Goal: Find specific page/section: Find specific page/section

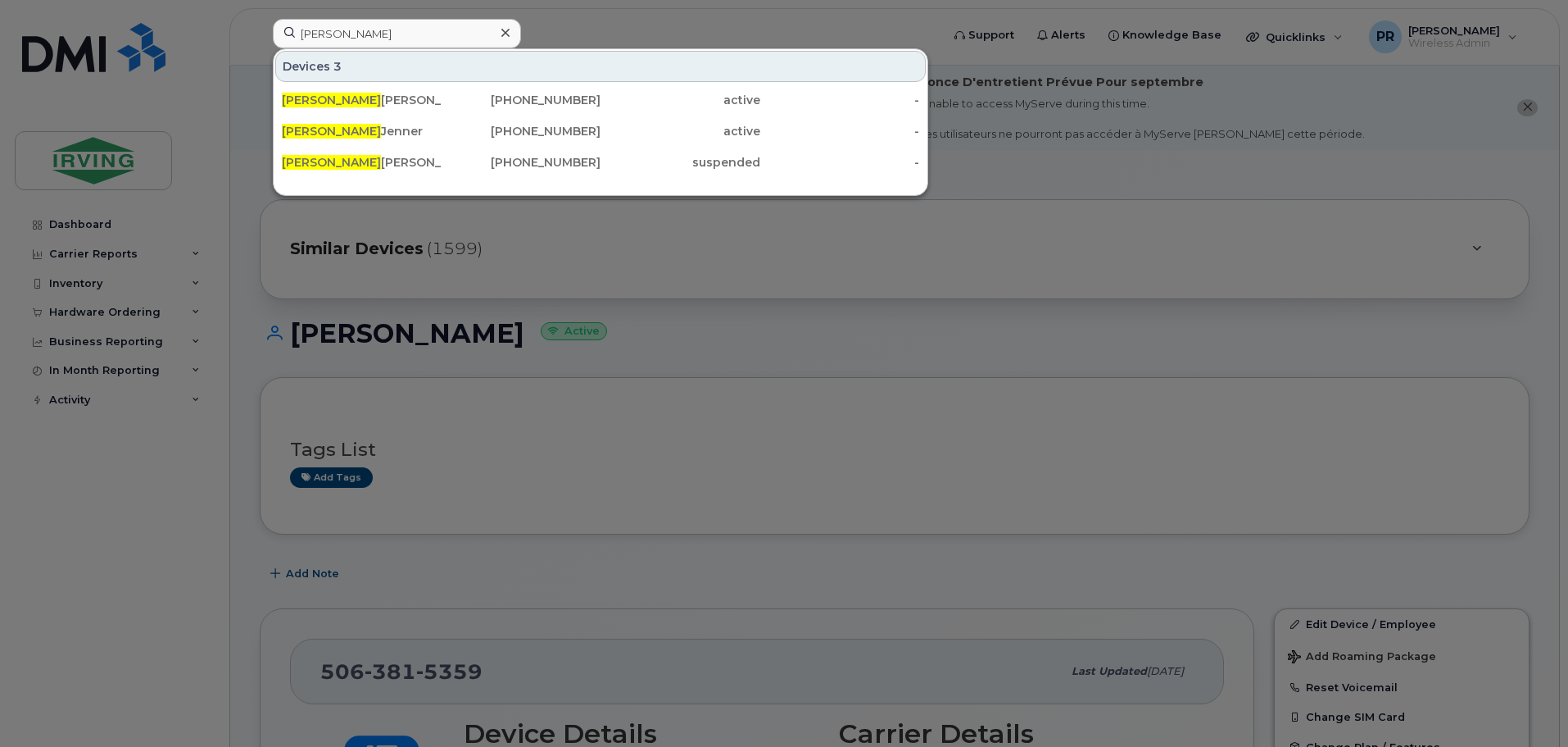
scroll to position [82, 0]
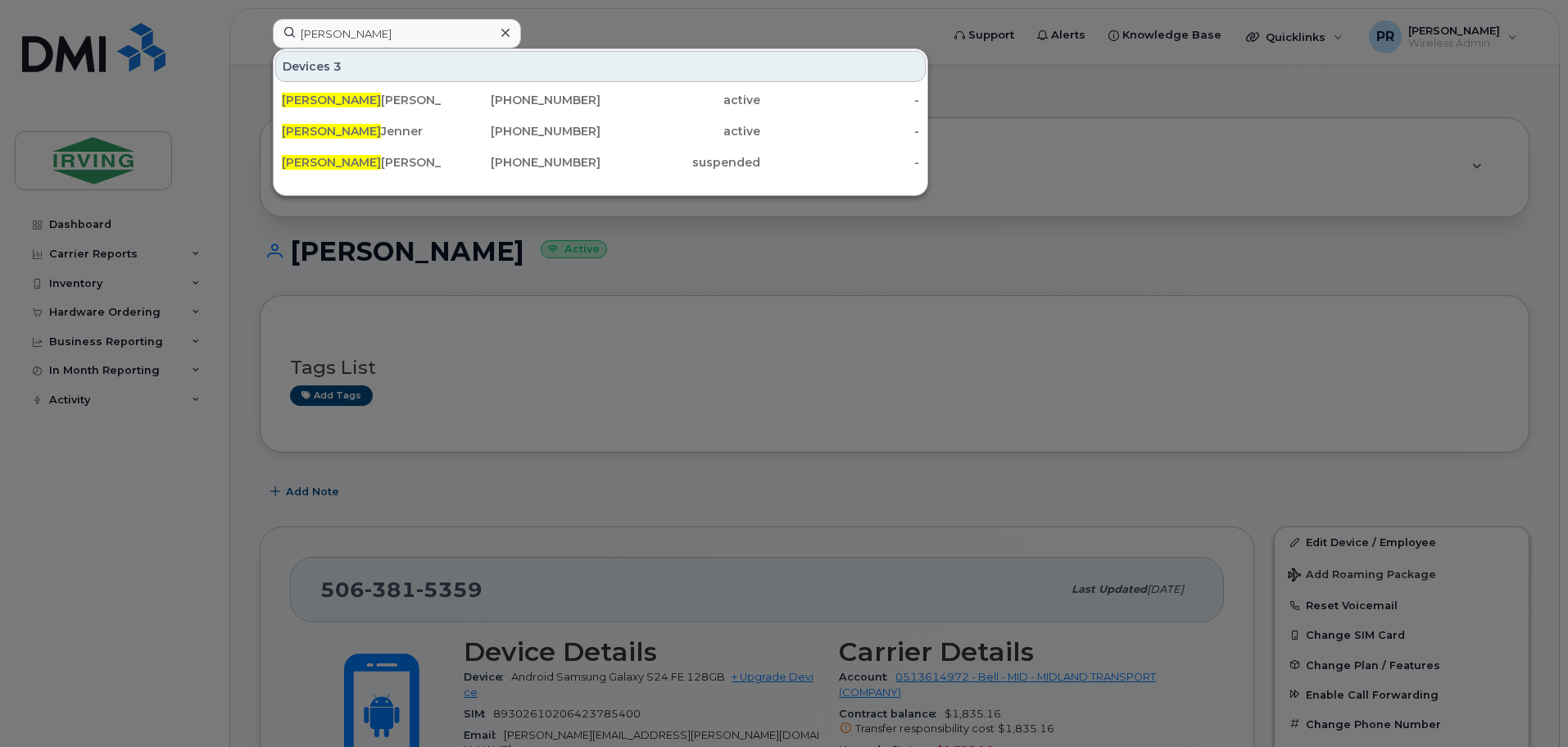
drag, startPoint x: 278, startPoint y: 37, endPoint x: 176, endPoint y: 35, distance: 102.0
click at [260, 38] on div "[PERSON_NAME] 3 [PERSON_NAME] [PHONE_NUMBER] active - [PERSON_NAME] [PHONE_NUMB…" at bounding box center [601, 37] width 683 height 36
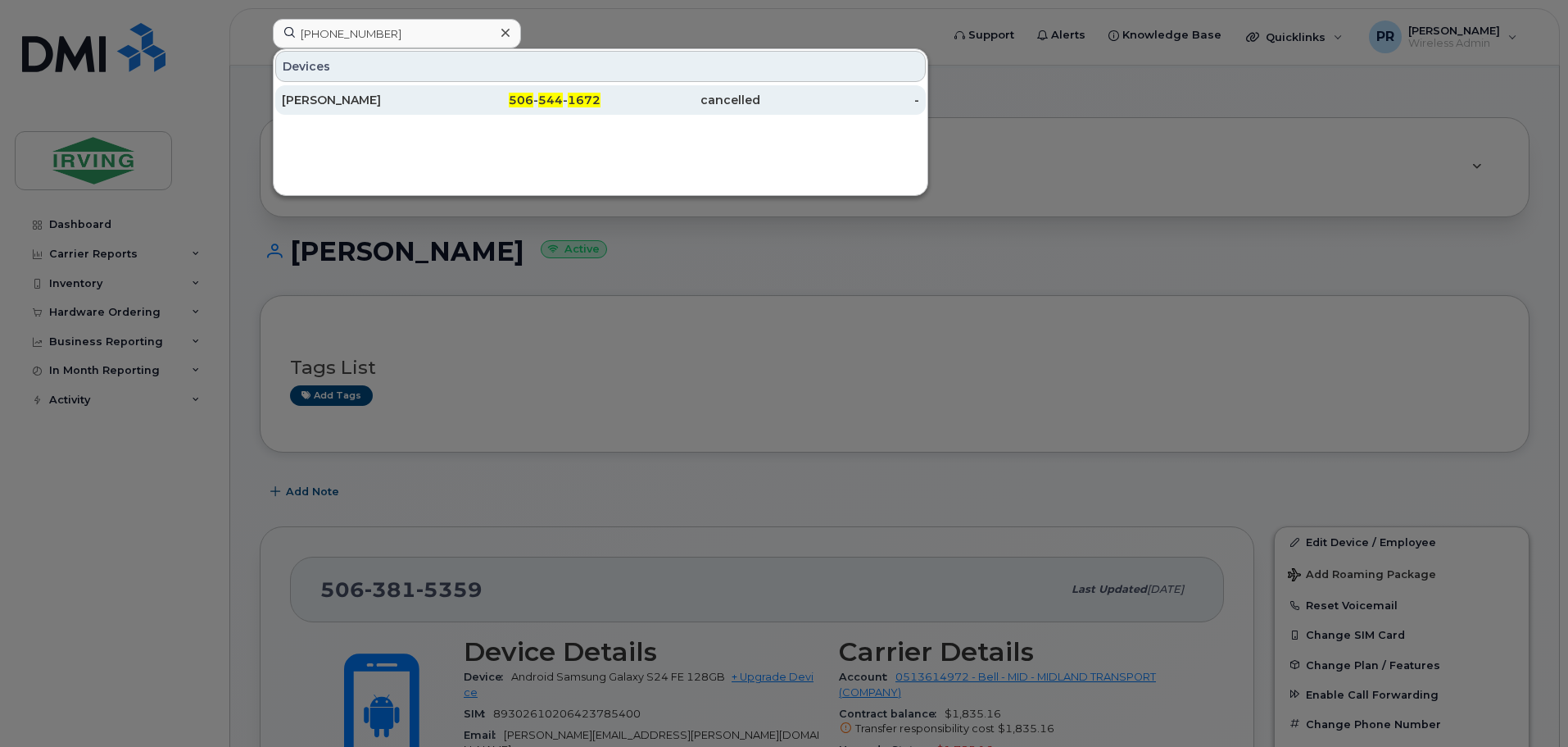
type input "[PHONE_NUMBER]"
click at [321, 101] on div "[PERSON_NAME]" at bounding box center [362, 100] width 160 height 16
